Goal: Navigation & Orientation: Find specific page/section

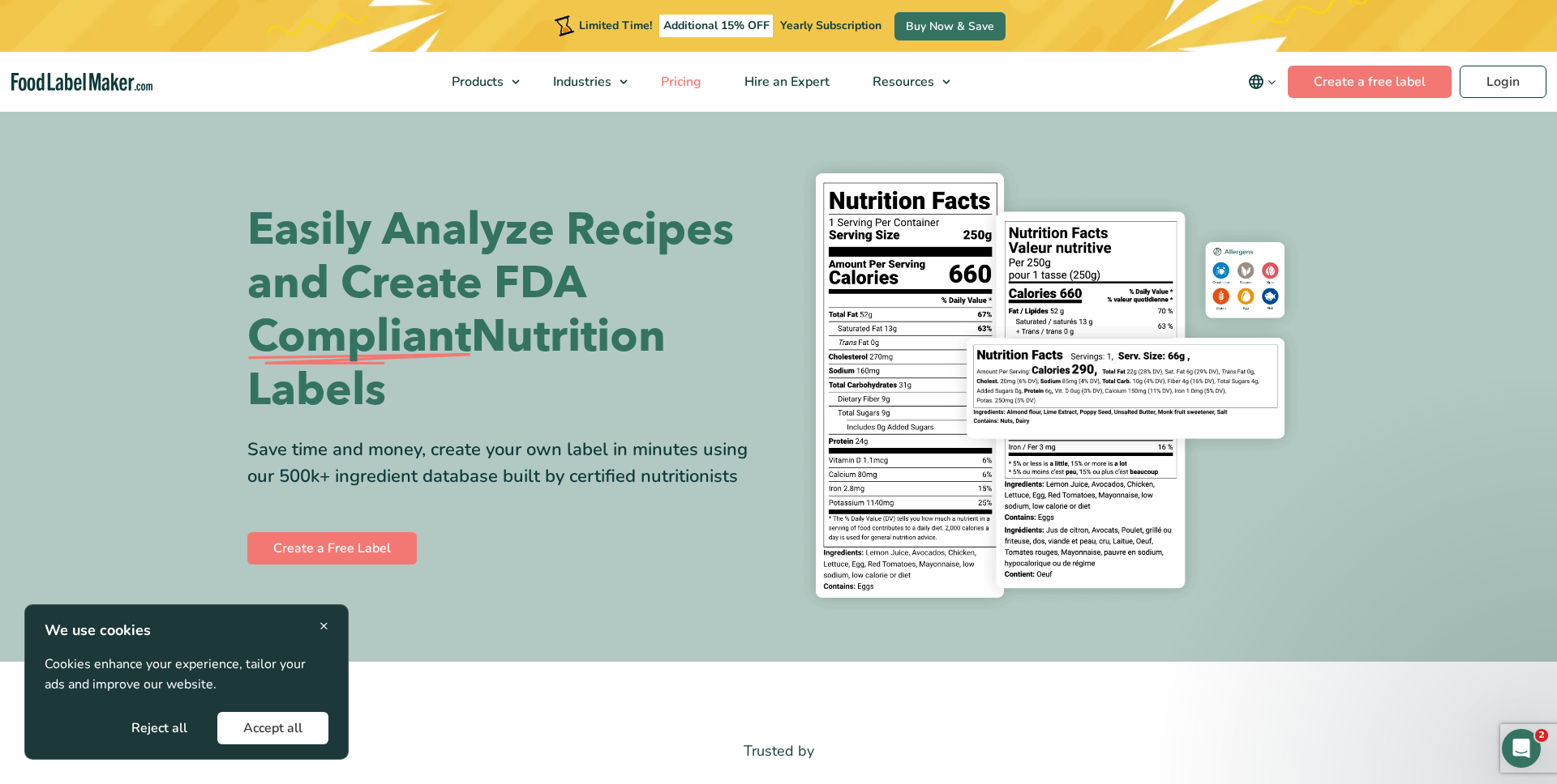
click at [683, 76] on span "Pricing" at bounding box center [680, 82] width 47 height 18
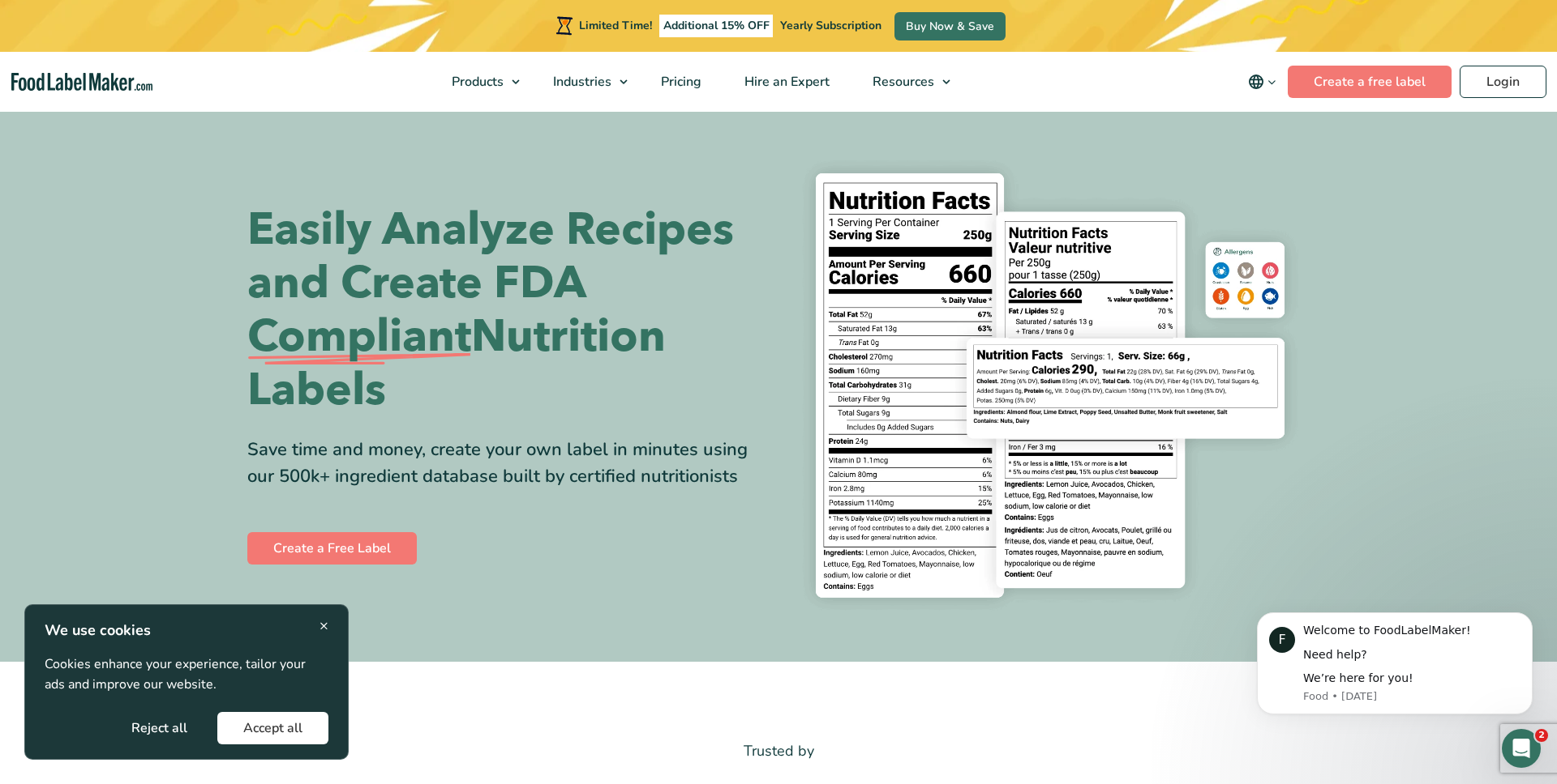
click at [1371, 257] on section "Easily Analyze Recipes and Create FDA Compliant Nutrition Labels Save time and …" at bounding box center [778, 386] width 1557 height 553
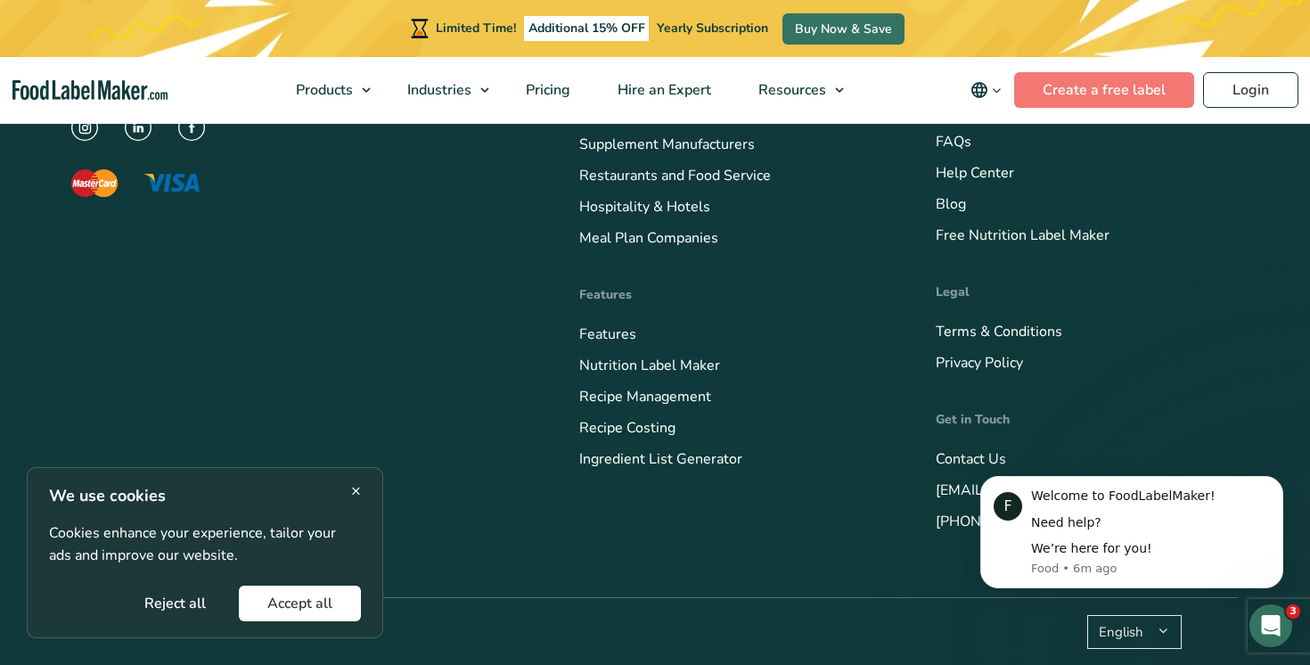
click at [363, 497] on div "× We use cookies Cookies enhance your experience, tailor your ads and improve o…" at bounding box center [205, 552] width 356 height 171
click at [347, 488] on div "× We use cookies Cookies enhance your experience, tailor your ads and improve o…" at bounding box center [205, 552] width 312 height 137
click at [353, 493] on span "×" at bounding box center [356, 490] width 10 height 24
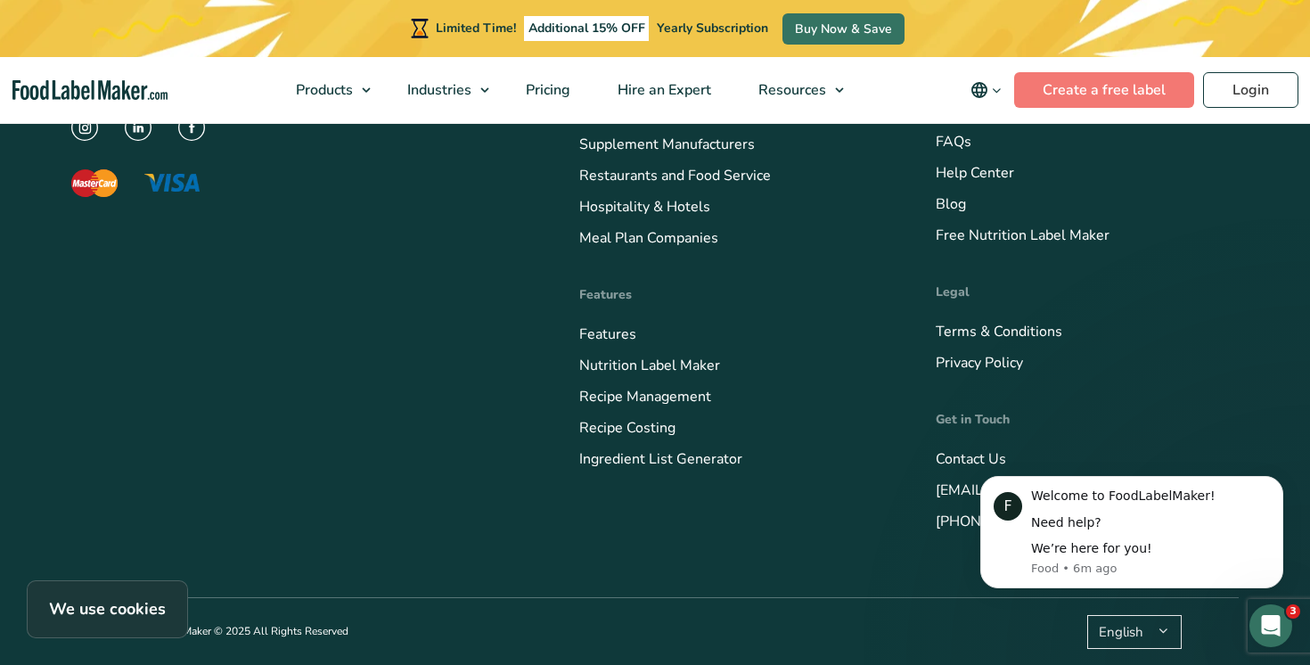
click at [133, 136] on img at bounding box center [138, 127] width 27 height 27
